Goal: Check status: Check status

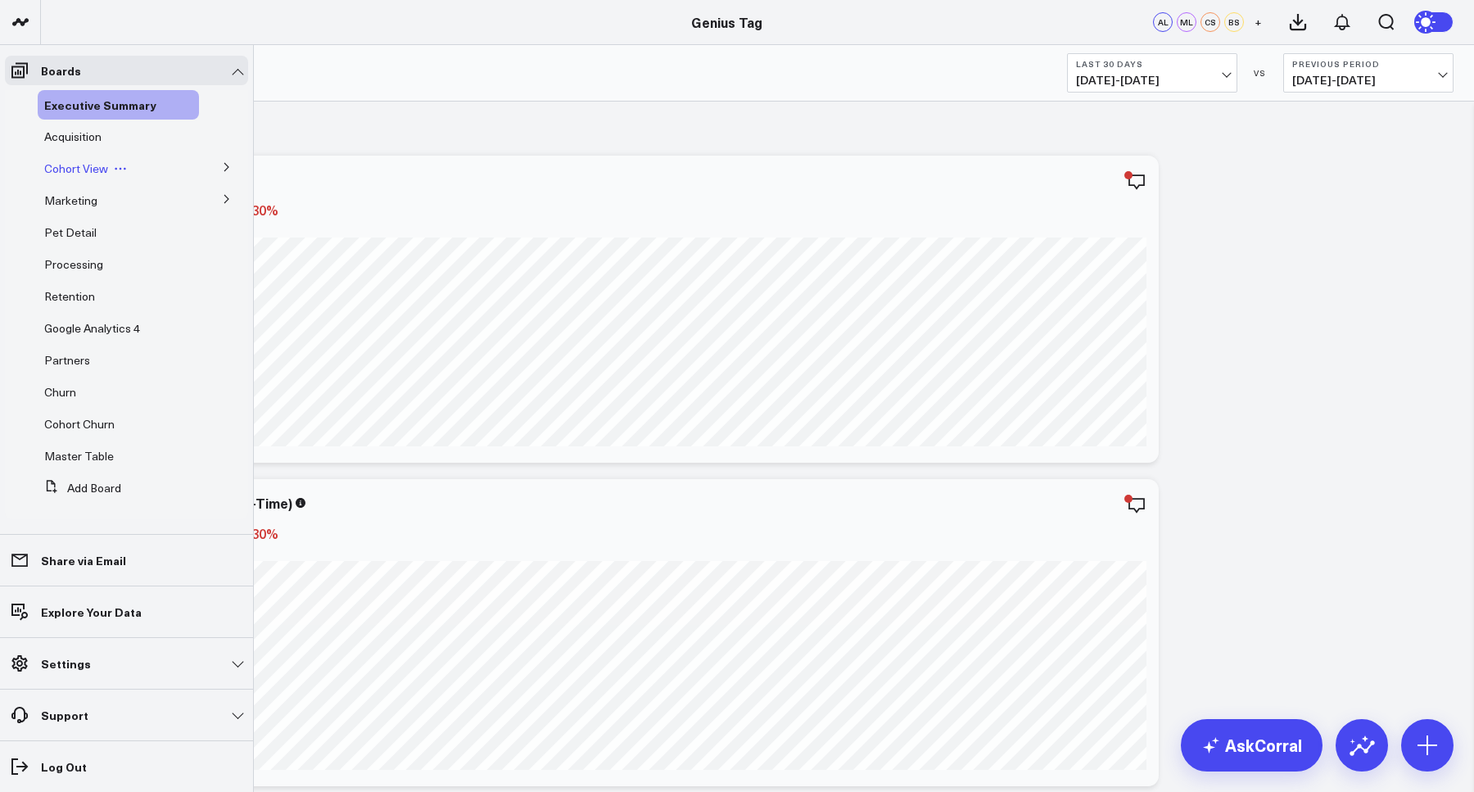
click at [88, 173] on span "Cohort View" at bounding box center [76, 168] width 64 height 16
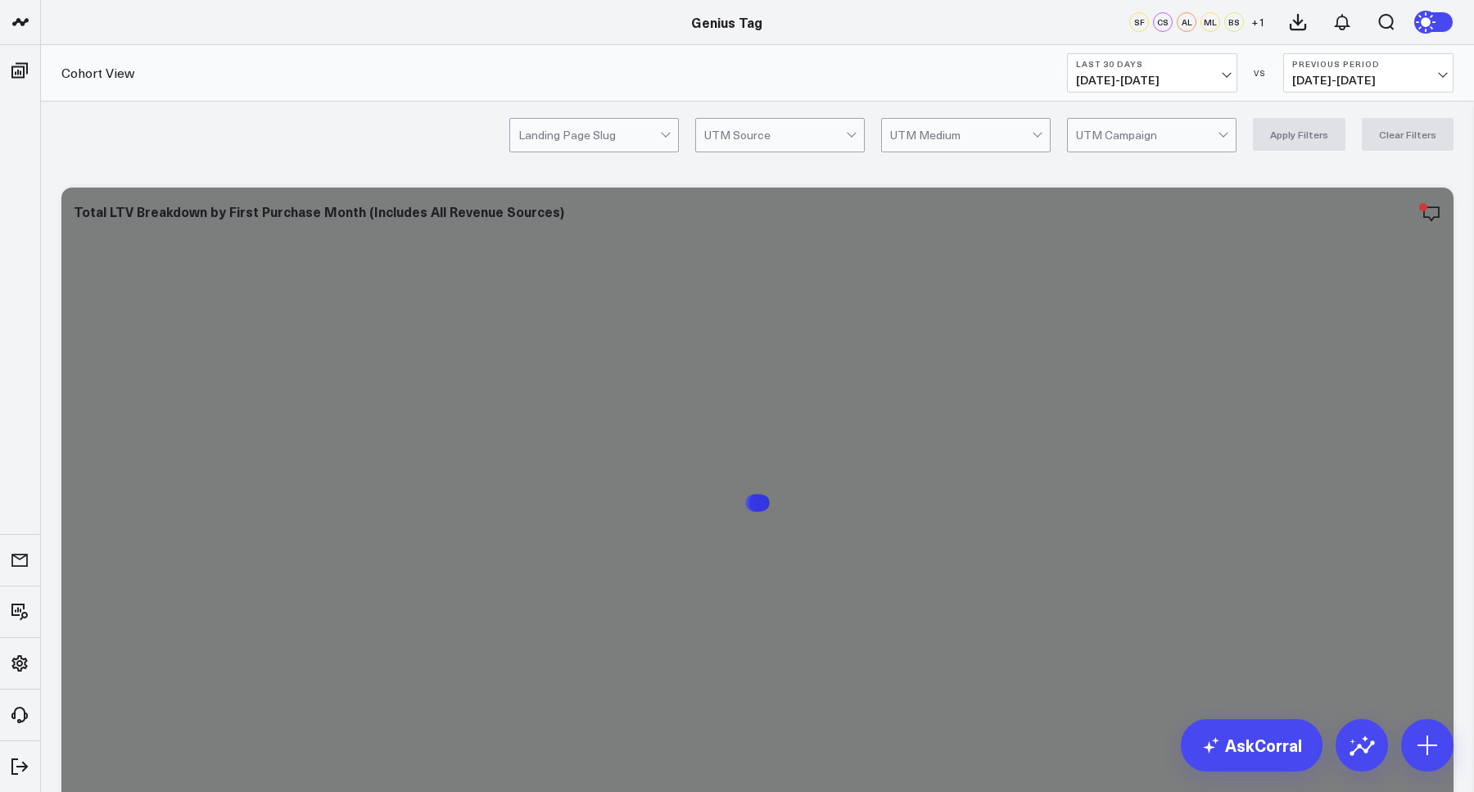
click at [588, 141] on div at bounding box center [589, 135] width 142 height 33
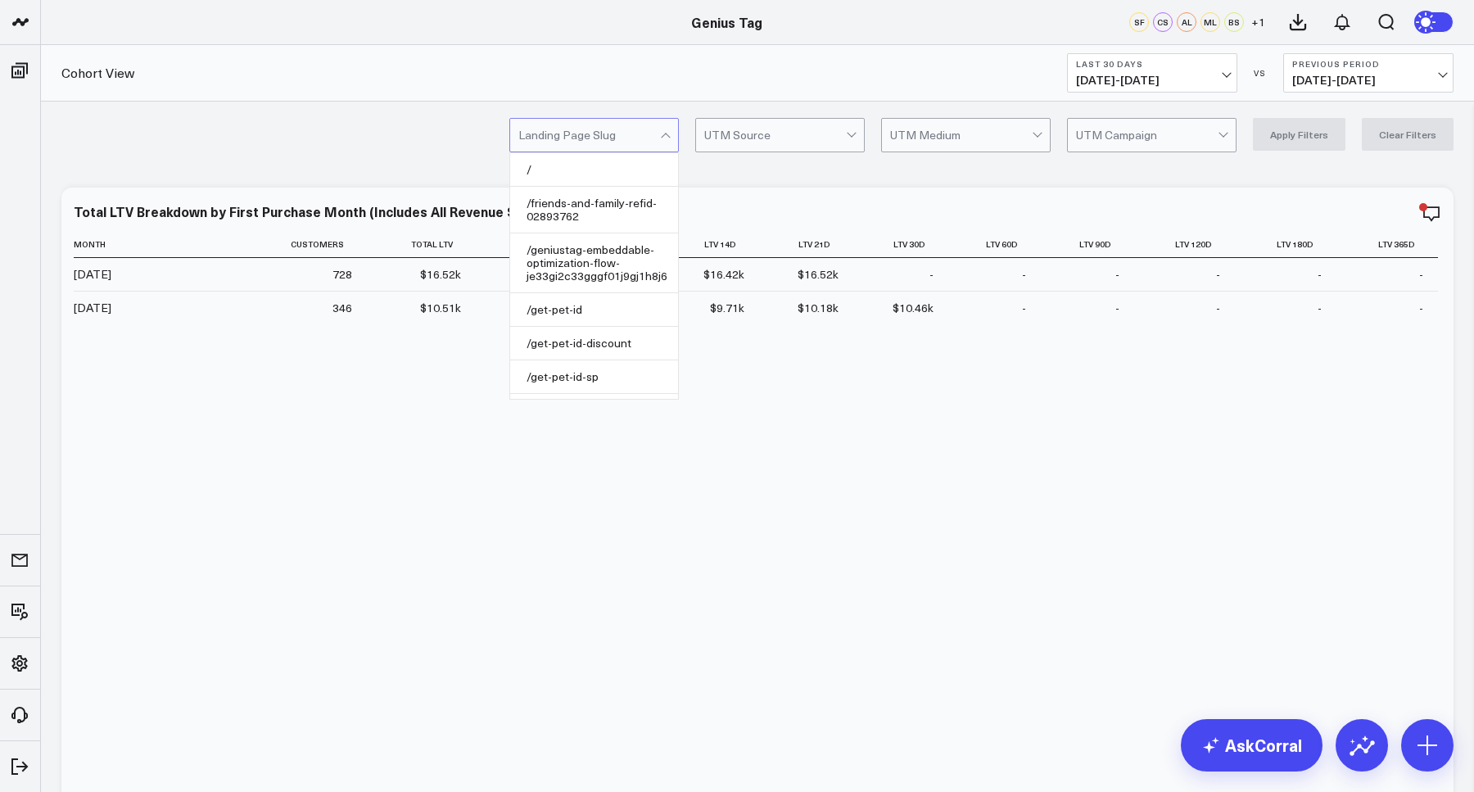
click at [838, 80] on div "Cohort View Last 30 Days [DATE] - [DATE] VS Previous Period [DATE] - [DATE]" at bounding box center [757, 73] width 1433 height 56
click at [639, 134] on div at bounding box center [589, 135] width 142 height 33
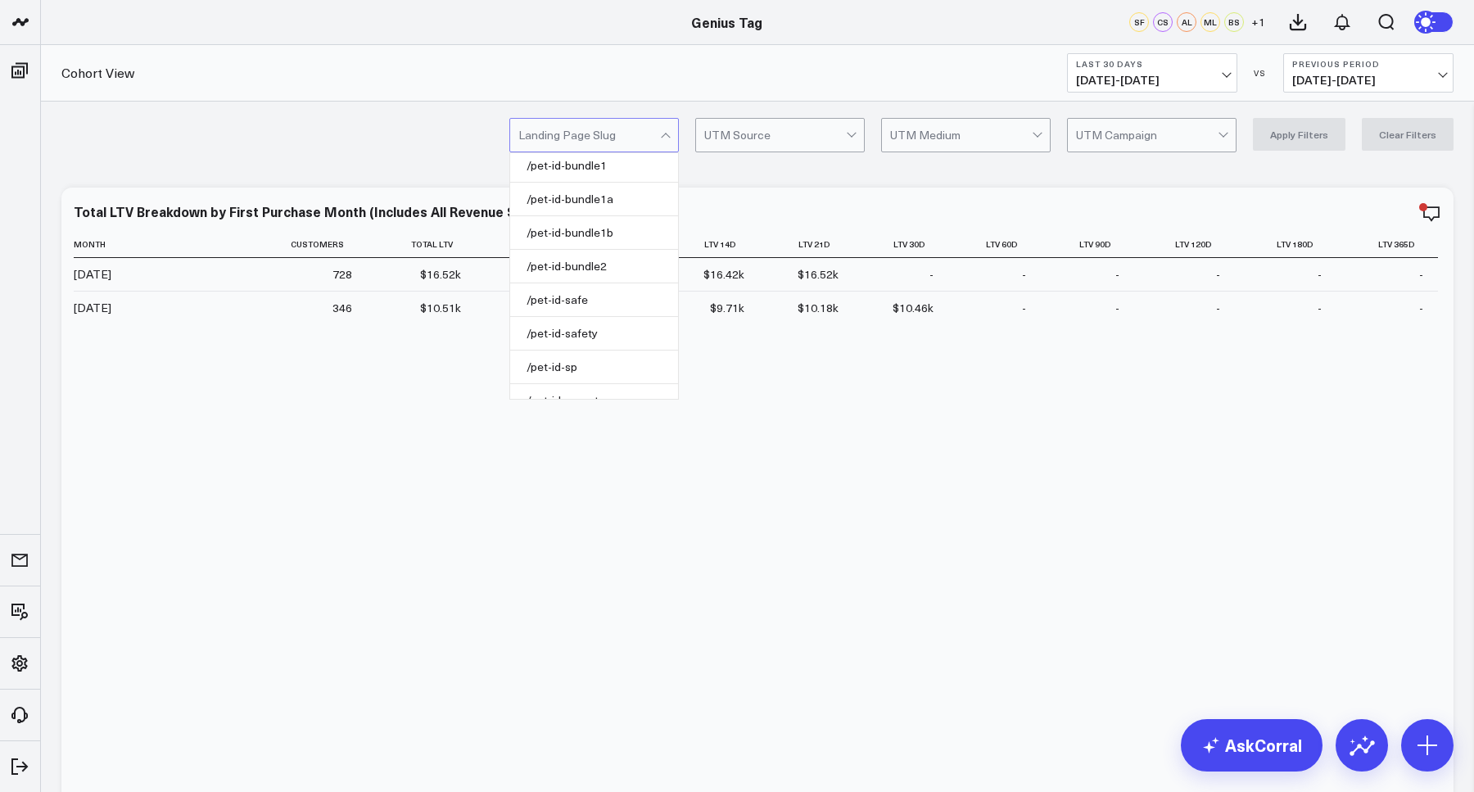
scroll to position [1100, 0]
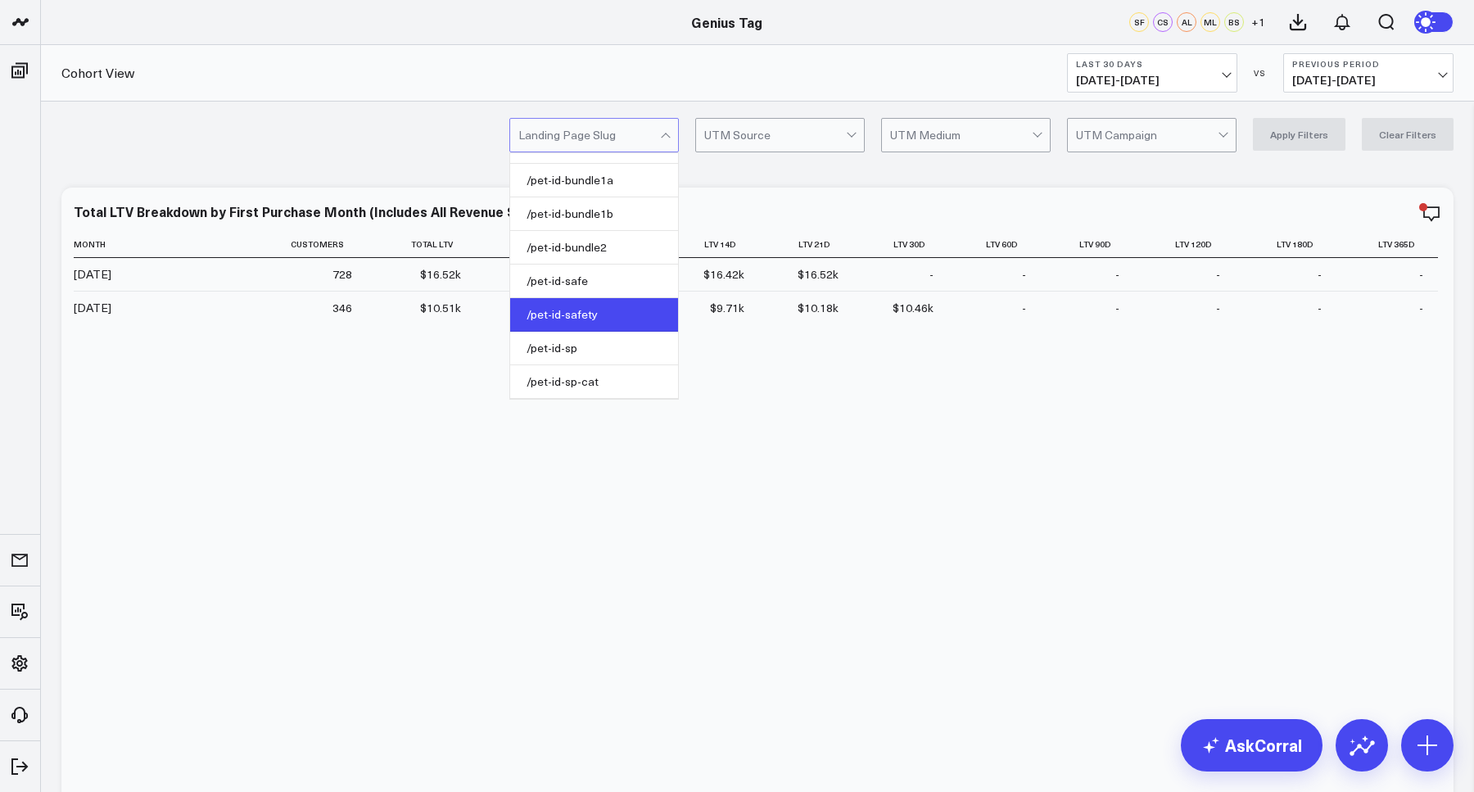
click at [603, 310] on div "/pet-id-safety" at bounding box center [594, 315] width 168 height 34
click at [1302, 145] on button "Apply Filters" at bounding box center [1299, 134] width 93 height 33
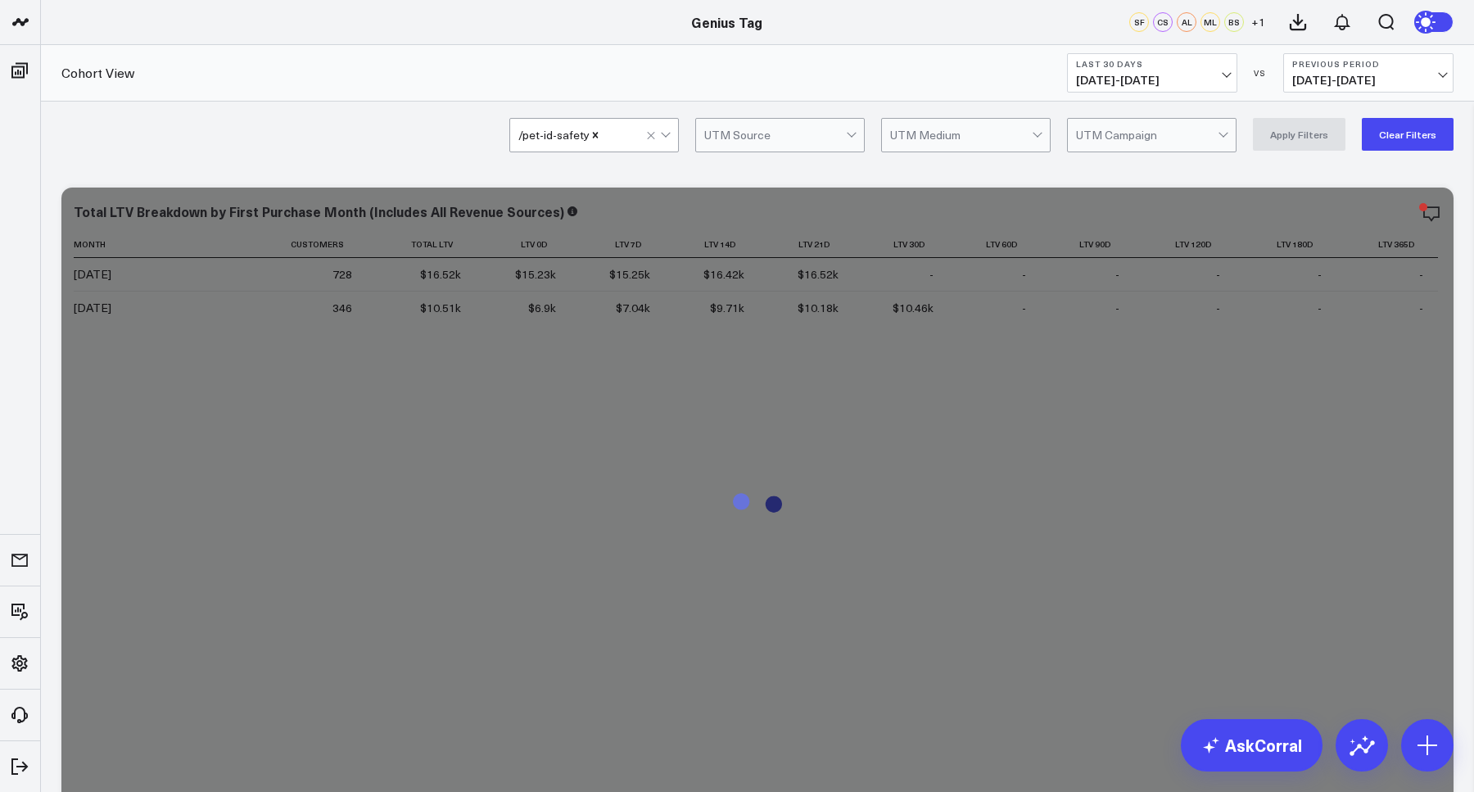
click at [1126, 77] on span "[DATE] - [DATE]" at bounding box center [1152, 80] width 152 height 13
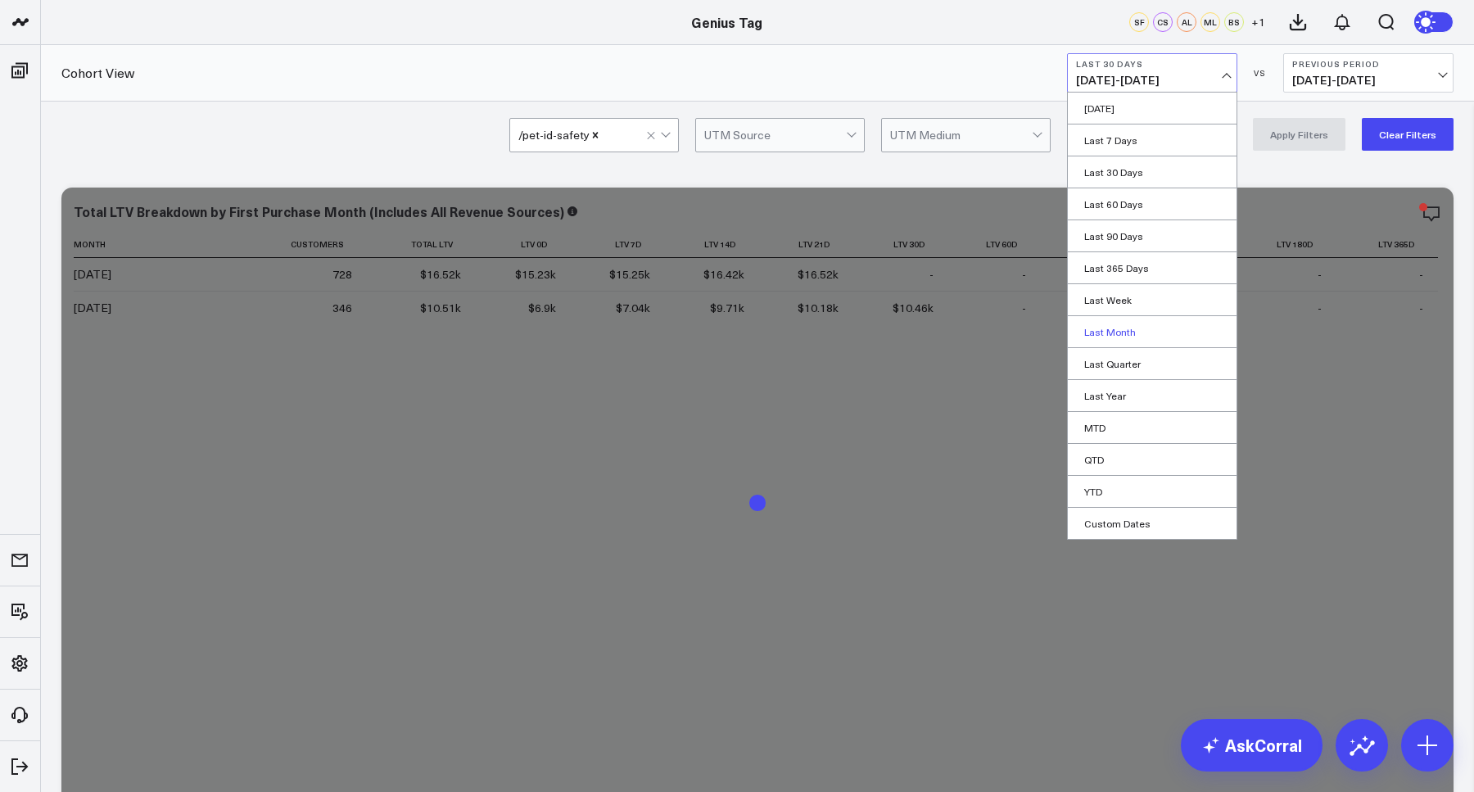
click at [1130, 333] on link "Last Month" at bounding box center [1152, 331] width 169 height 31
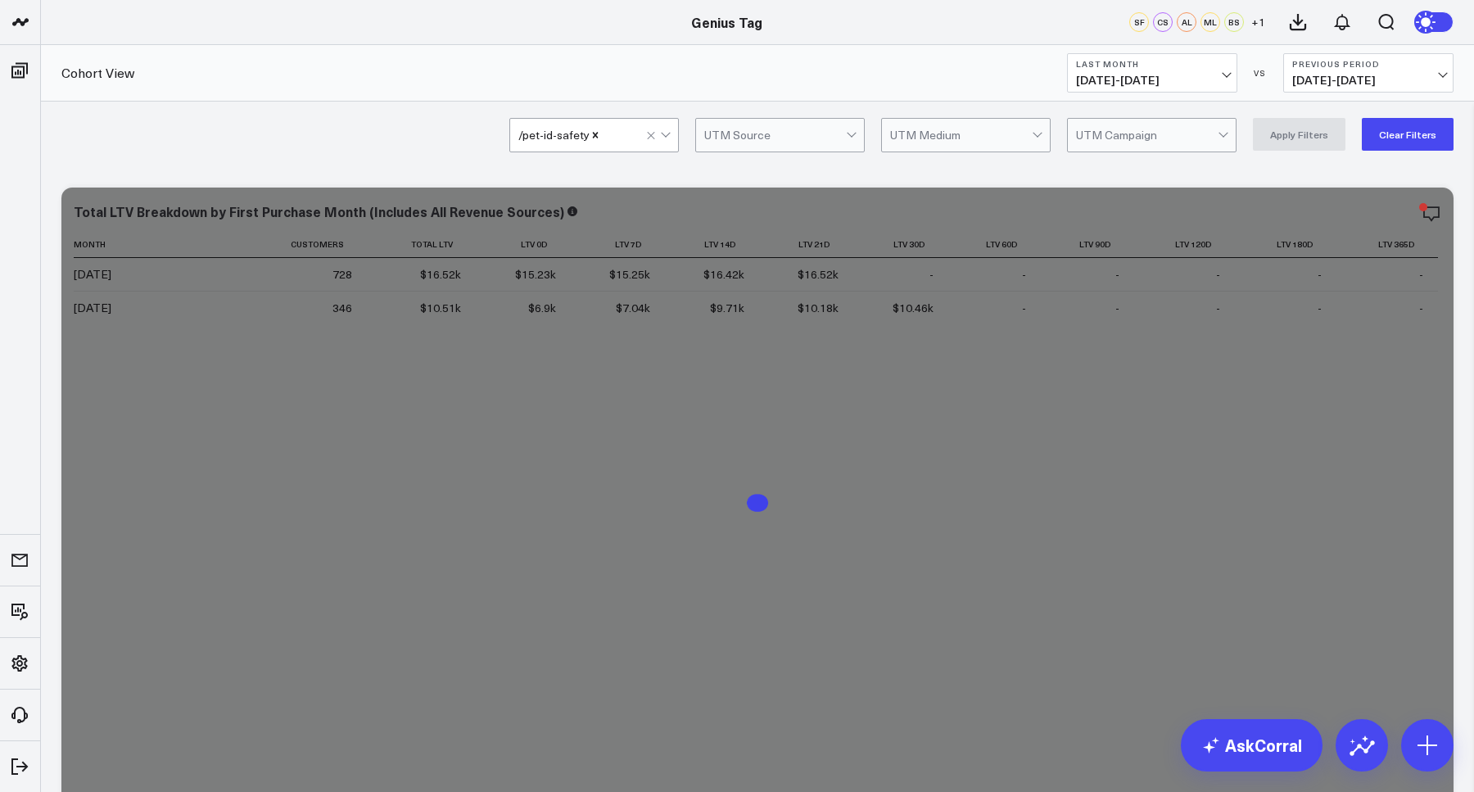
click at [1331, 70] on button "Previous Period [DATE] - [DATE]" at bounding box center [1368, 72] width 170 height 39
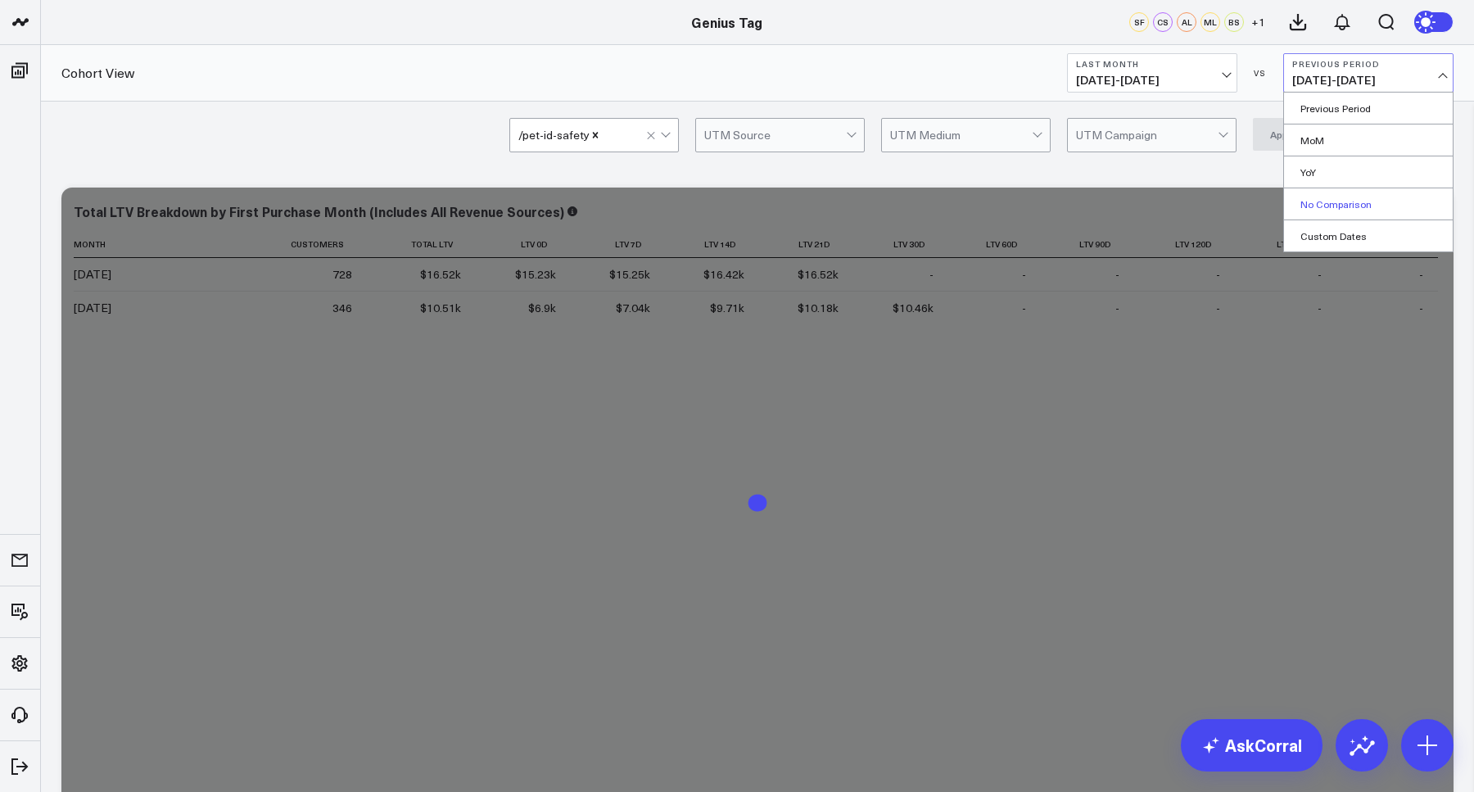
click at [1354, 204] on link "No Comparison" at bounding box center [1368, 203] width 169 height 31
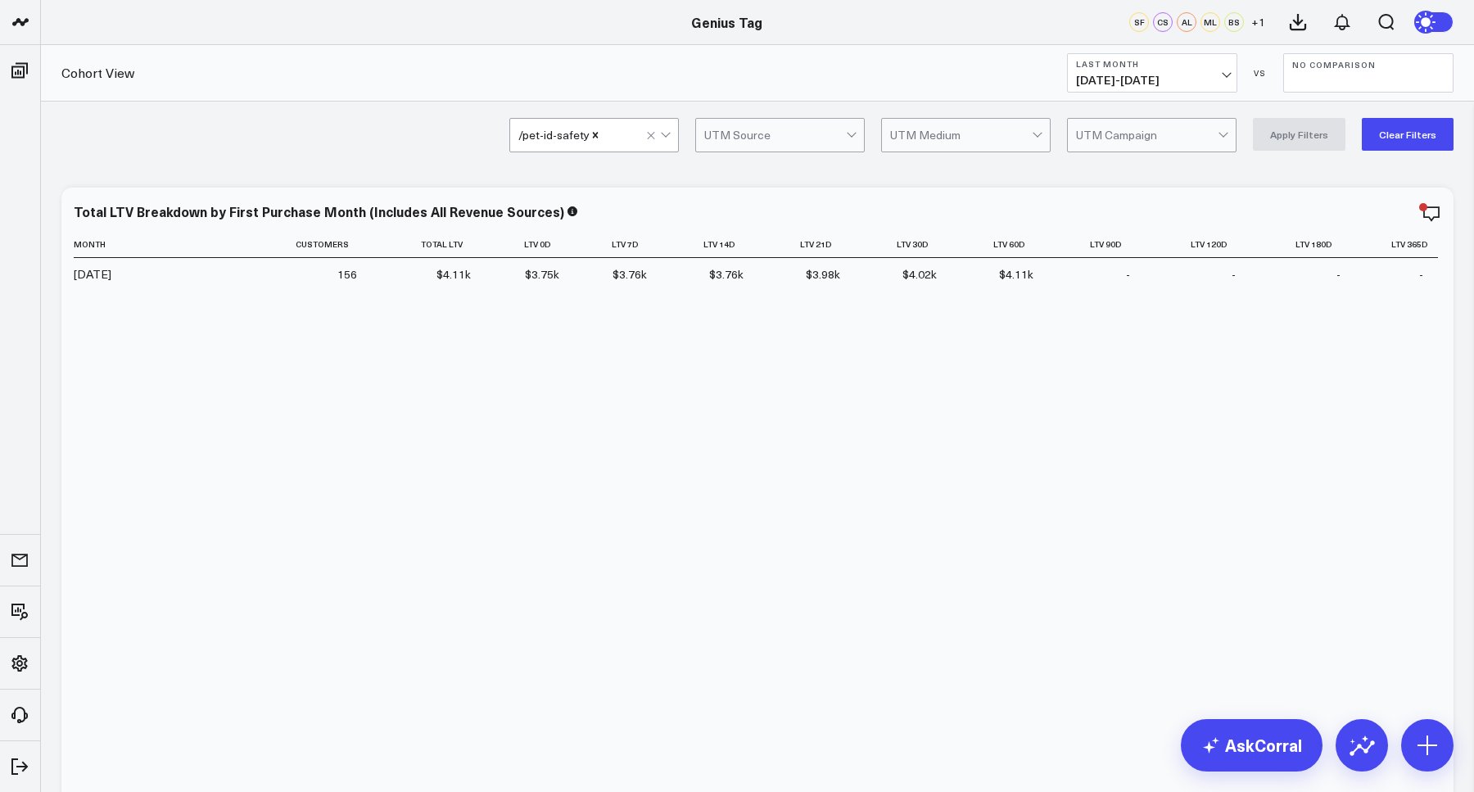
click at [1155, 84] on span "[DATE] - [DATE]" at bounding box center [1152, 80] width 152 height 13
click at [1158, 529] on link "Custom Dates" at bounding box center [1152, 523] width 169 height 31
select select "8"
select select "2025"
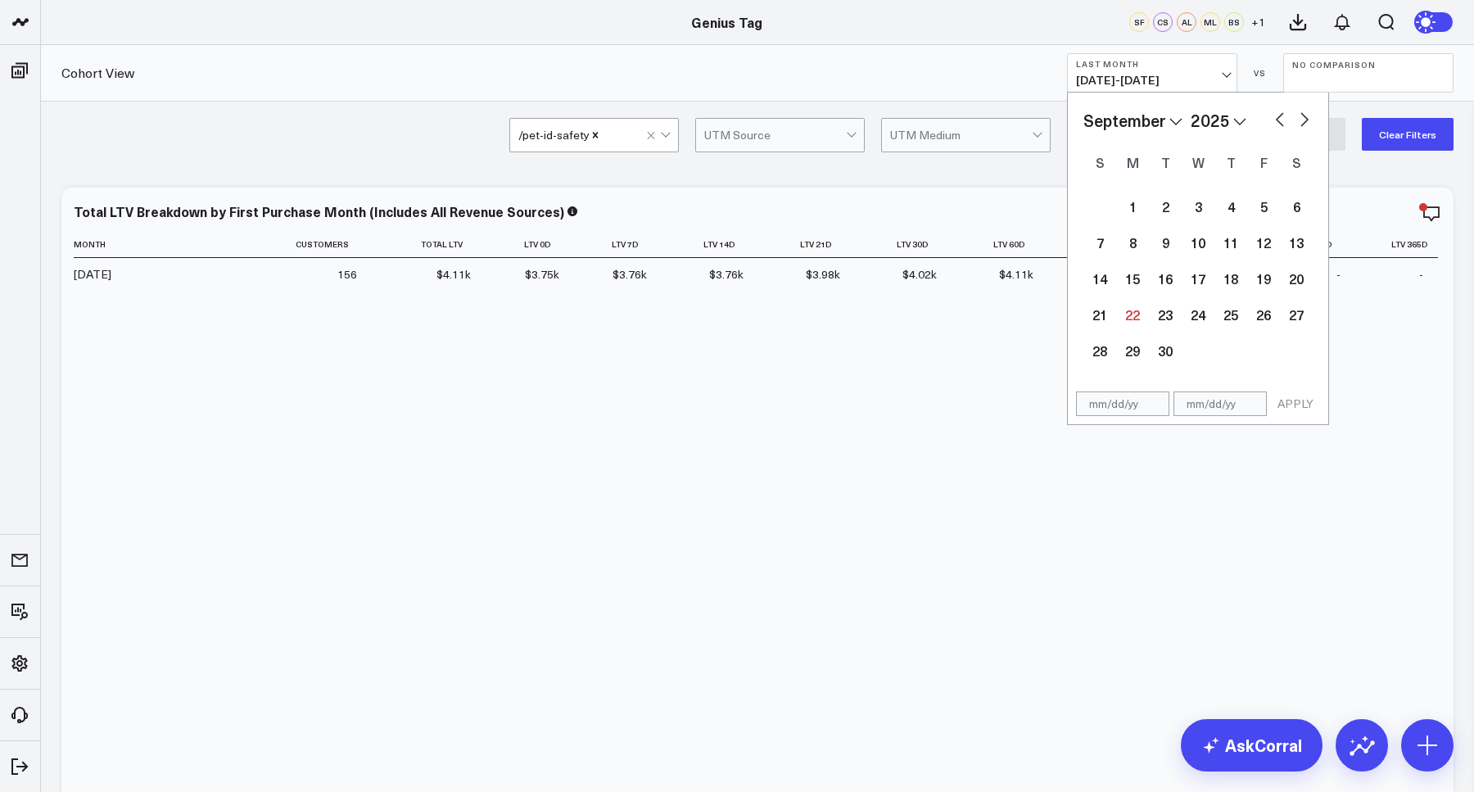
click at [1280, 124] on button "button" at bounding box center [1280, 118] width 16 height 20
select select "7"
select select "2025"
click at [1269, 211] on div "1" at bounding box center [1263, 206] width 33 height 33
type input "[DATE]"
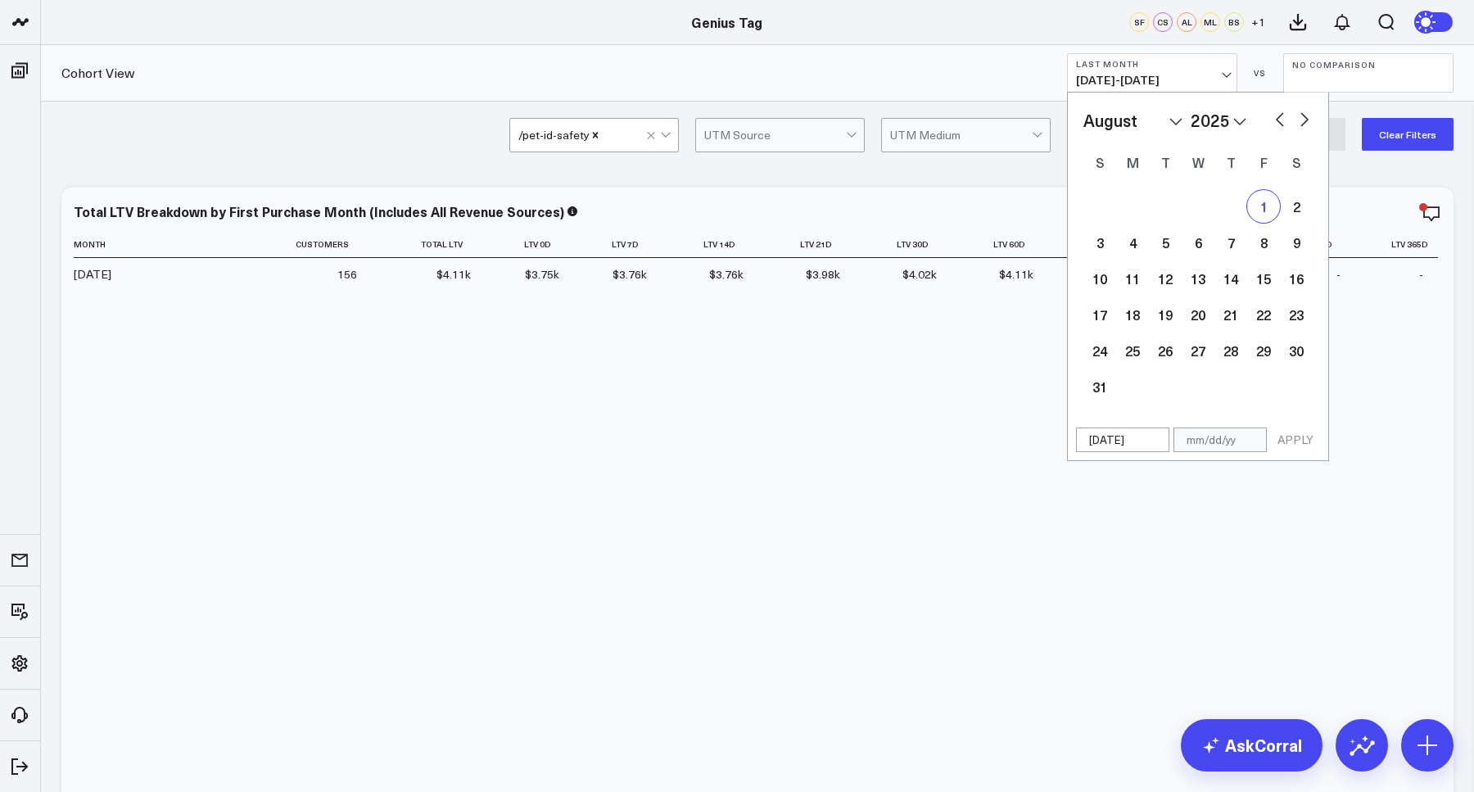
select select "7"
select select "2025"
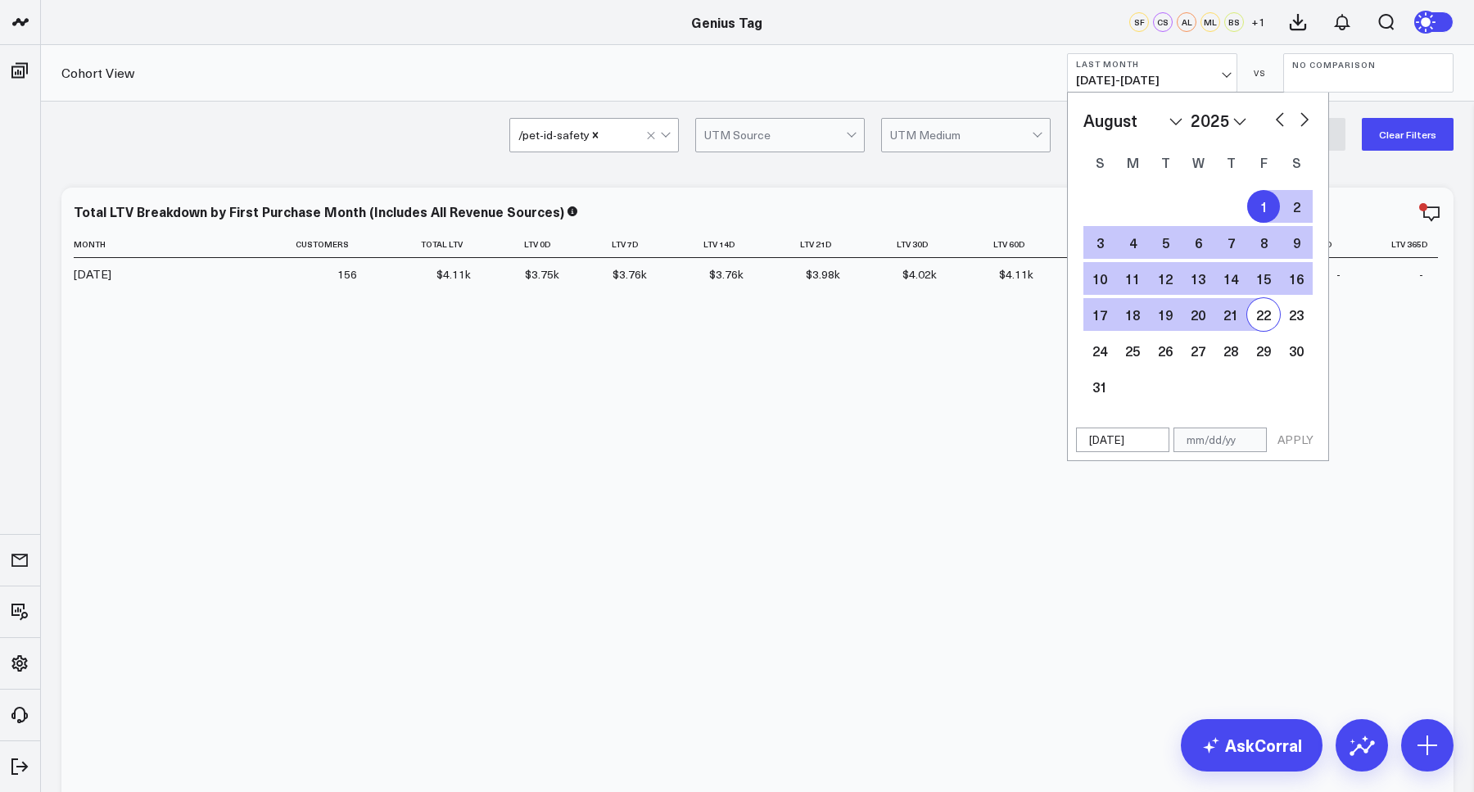
click at [1258, 312] on div "22" at bounding box center [1263, 314] width 33 height 33
select select "7"
select select "2025"
type input "[DATE]"
click at [1300, 443] on button "APPLY" at bounding box center [1295, 439] width 49 height 25
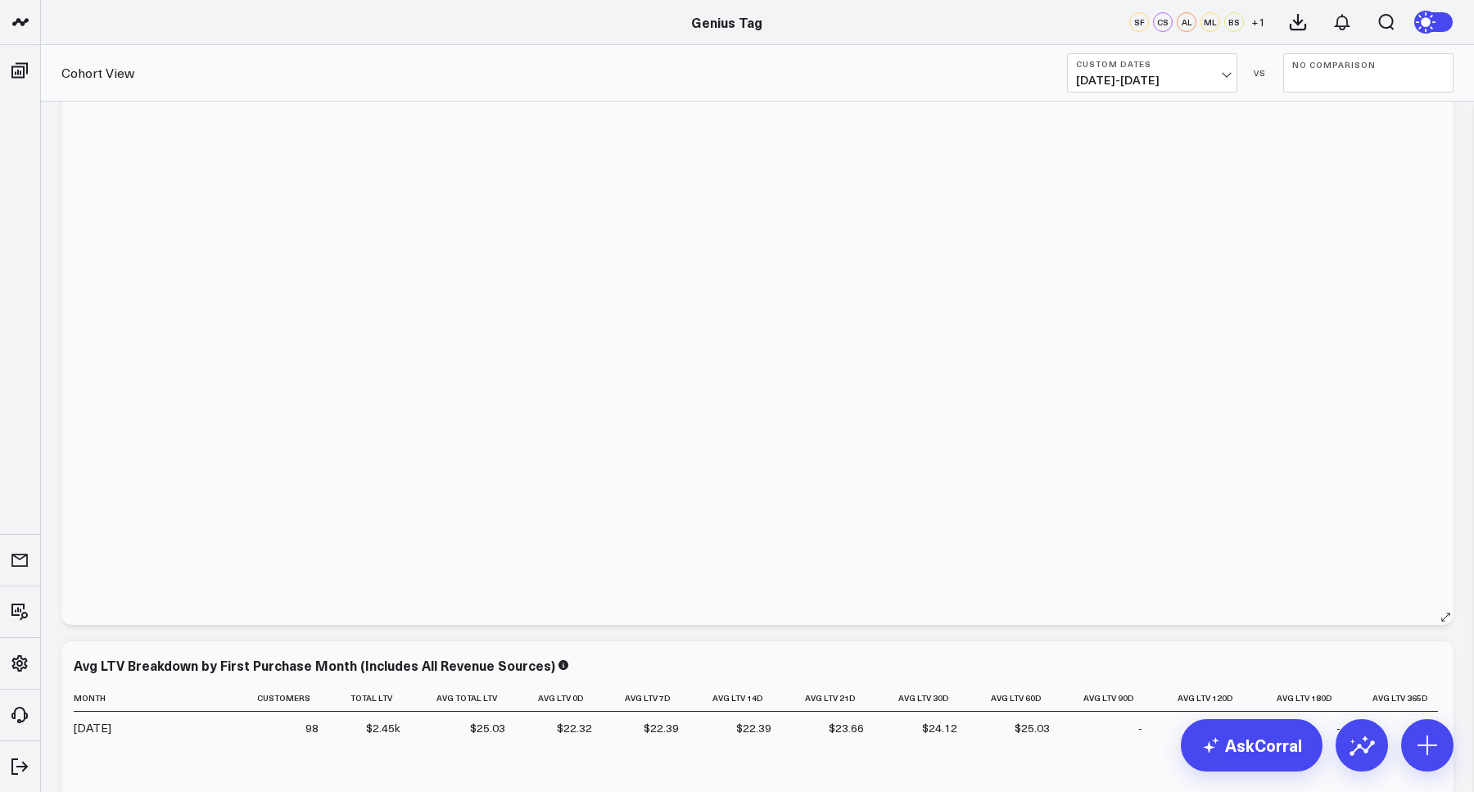
scroll to position [175, 0]
